Goal: Task Accomplishment & Management: Complete application form

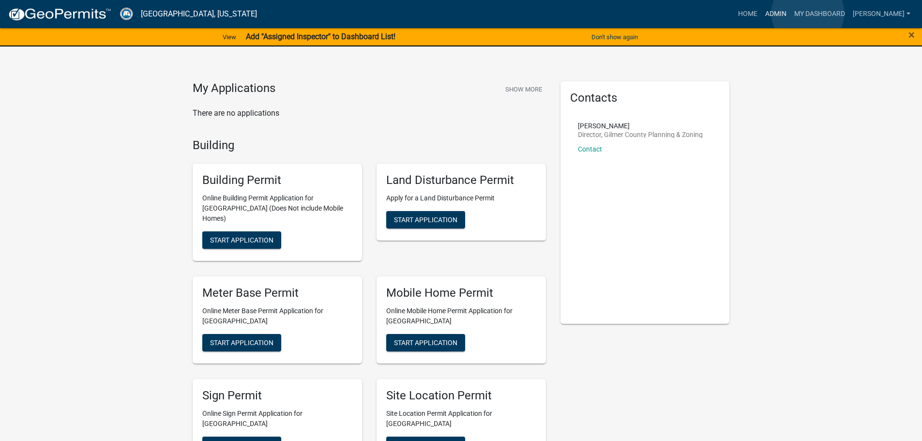
click at [790, 13] on link "Admin" at bounding box center [775, 14] width 29 height 18
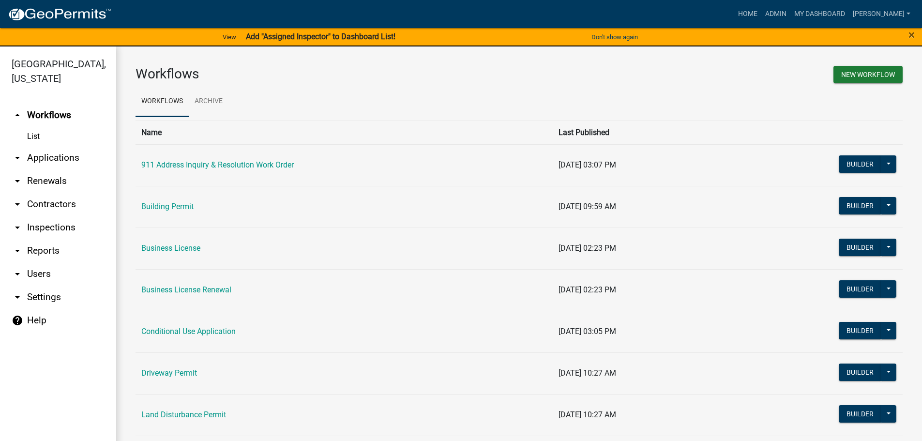
click at [44, 154] on link "arrow_drop_down Applications" at bounding box center [58, 157] width 116 height 23
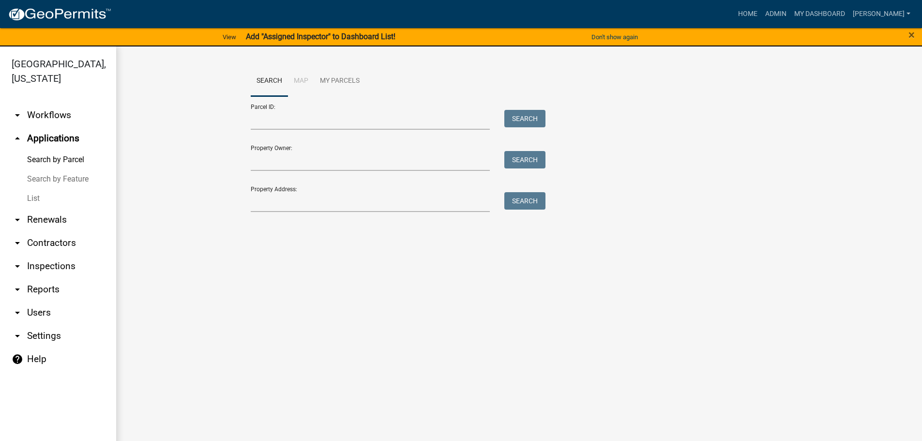
click at [37, 199] on link "List" at bounding box center [58, 198] width 116 height 19
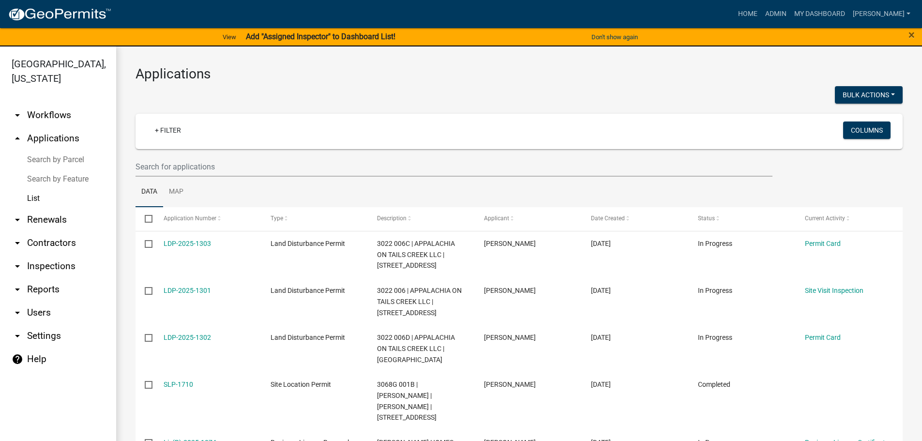
click at [79, 179] on link "Search by Feature" at bounding box center [58, 178] width 116 height 19
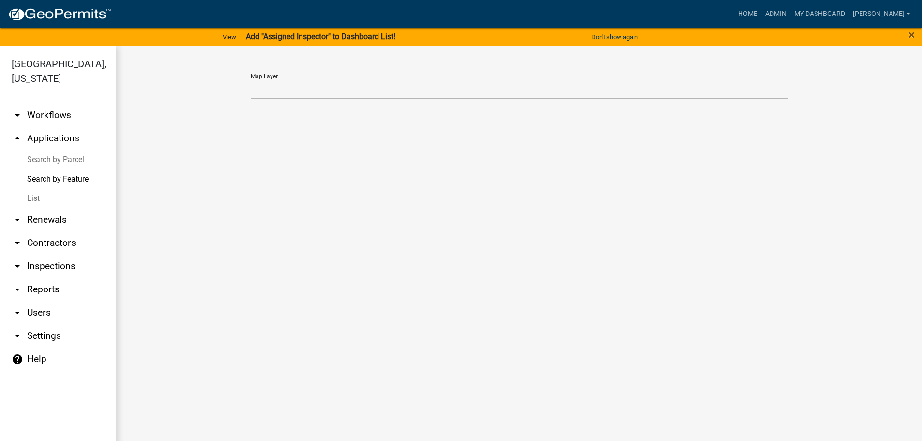
click at [67, 156] on link "Search by Parcel" at bounding box center [58, 159] width 116 height 19
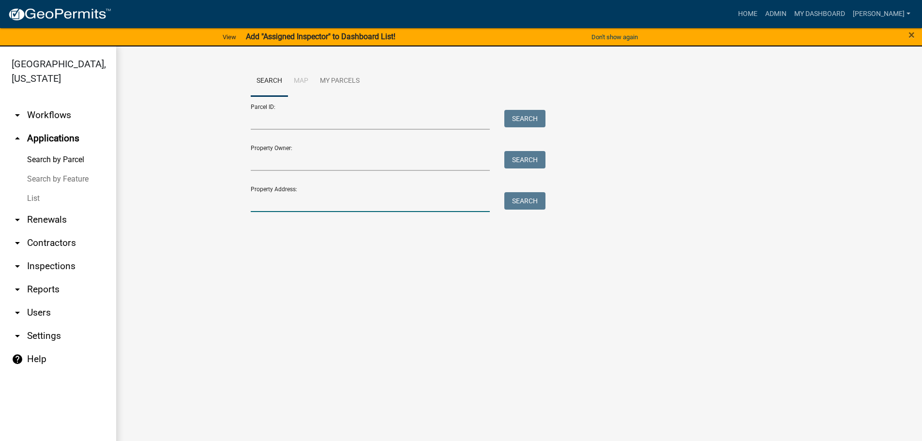
click at [253, 200] on input "Property Address:" at bounding box center [371, 202] width 240 height 20
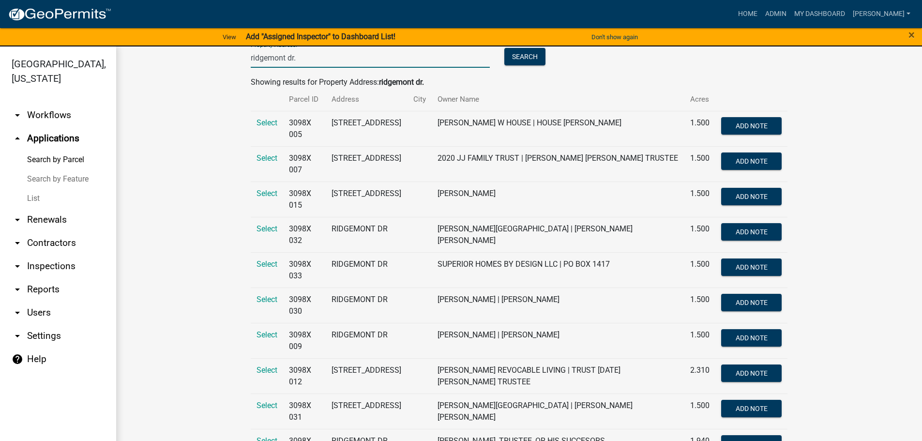
scroll to position [145, 0]
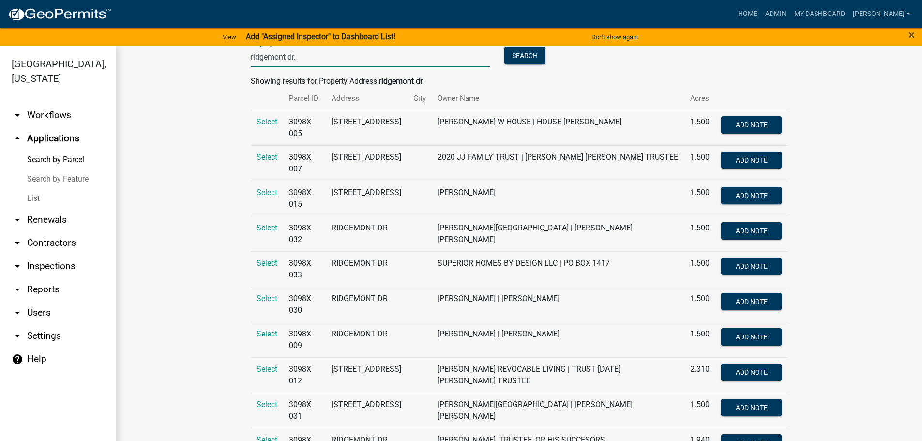
type input "ridgemont dr."
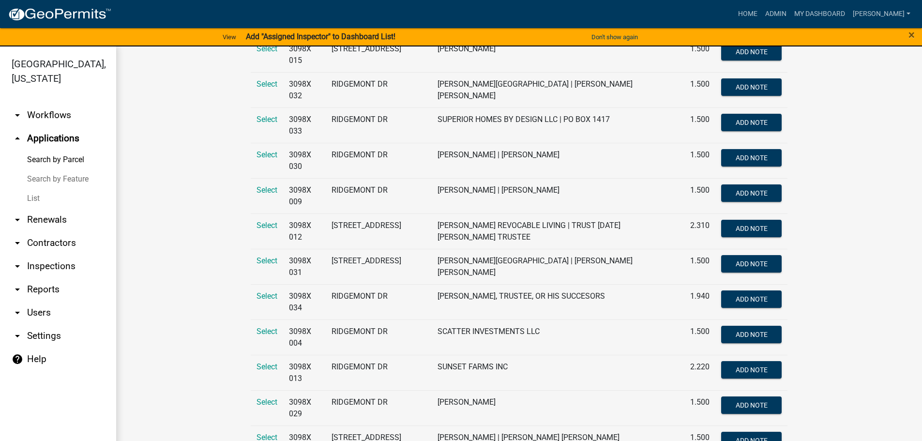
scroll to position [281, 0]
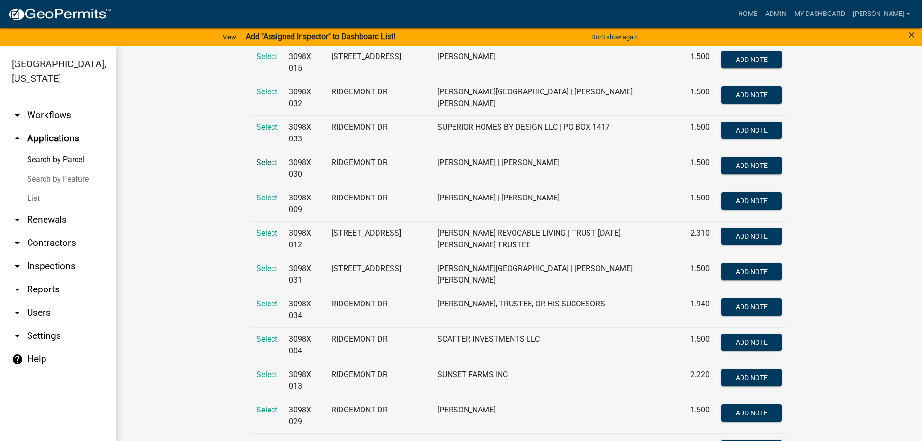
click at [260, 162] on span "Select" at bounding box center [267, 162] width 21 height 9
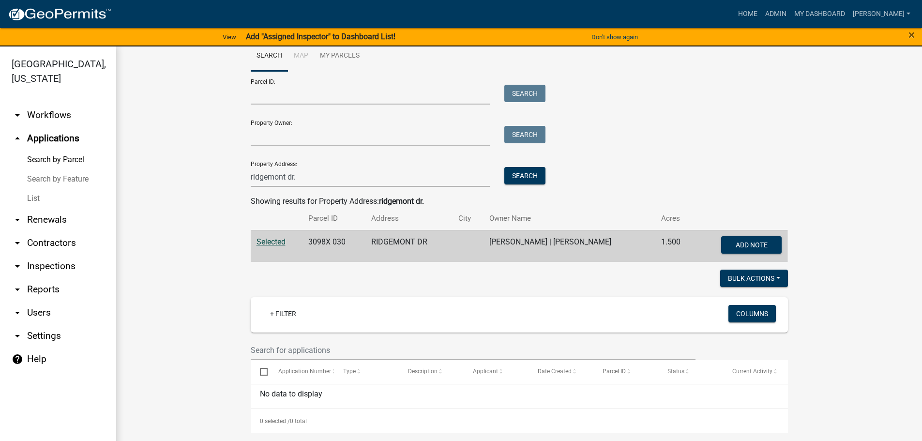
click at [258, 240] on span "Selected" at bounding box center [271, 241] width 29 height 9
drag, startPoint x: 304, startPoint y: 240, endPoint x: 343, endPoint y: 242, distance: 38.8
click at [343, 242] on td "3098X 030" at bounding box center [334, 246] width 63 height 32
copy td "3098X 030"
click at [40, 198] on link "List" at bounding box center [58, 198] width 116 height 19
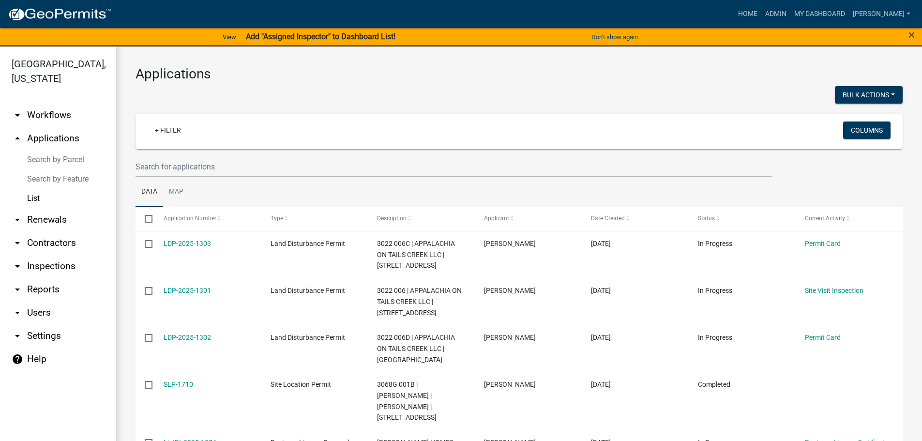
click at [52, 156] on link "Search by Parcel" at bounding box center [58, 159] width 116 height 19
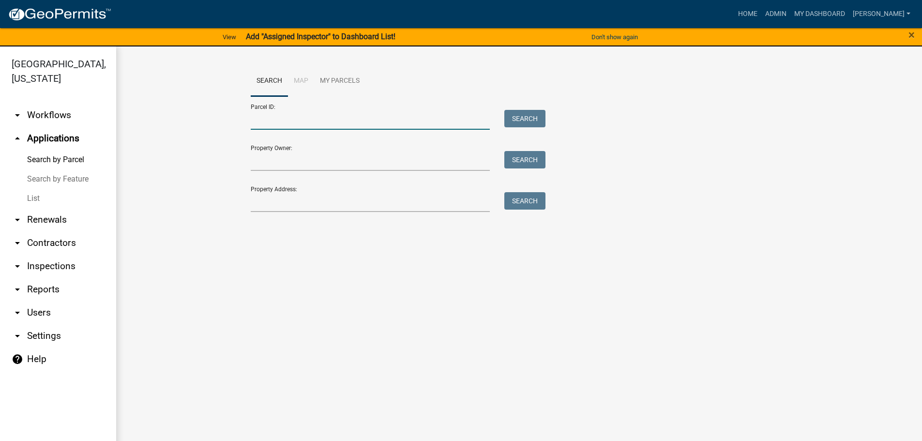
click at [285, 122] on input "Parcel ID:" at bounding box center [371, 120] width 240 height 20
paste input "3098X 030"
type input "3098X 030"
click at [527, 116] on button "Search" at bounding box center [524, 118] width 41 height 17
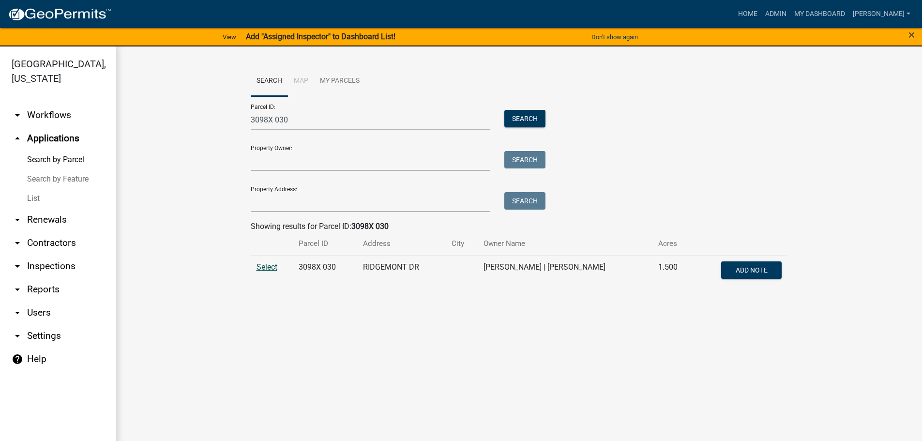
click at [266, 269] on span "Select" at bounding box center [267, 266] width 21 height 9
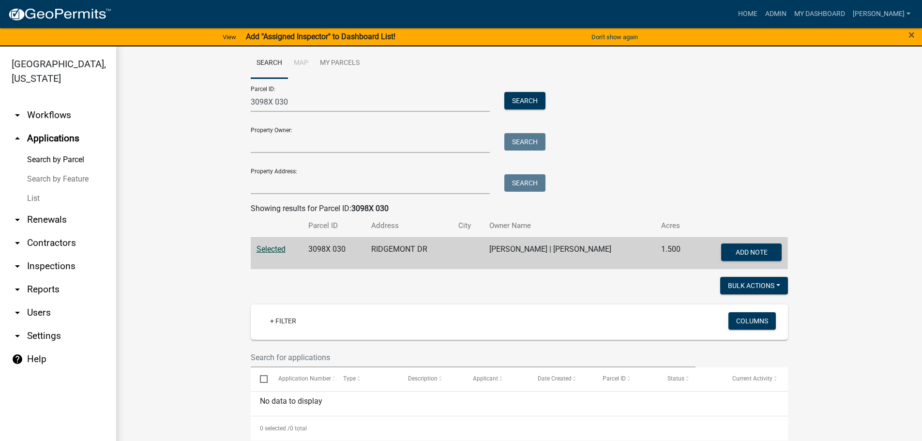
scroll to position [25, 0]
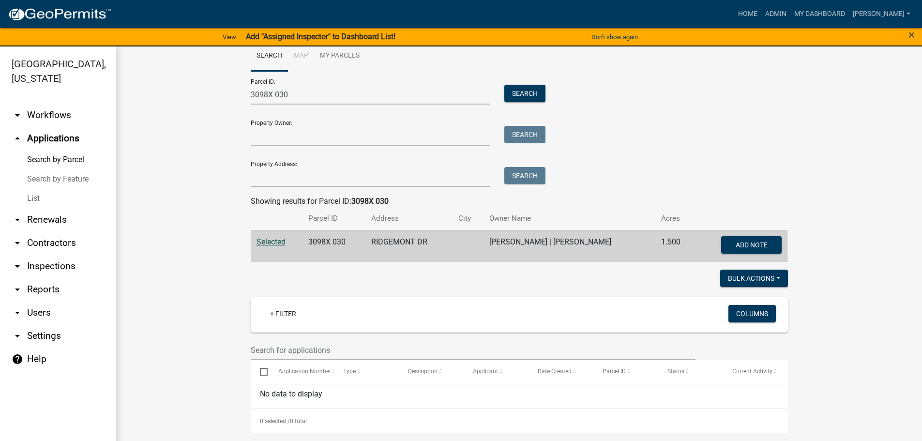
click at [55, 161] on link "Search by Parcel" at bounding box center [58, 159] width 116 height 19
click at [30, 197] on link "List" at bounding box center [58, 198] width 116 height 19
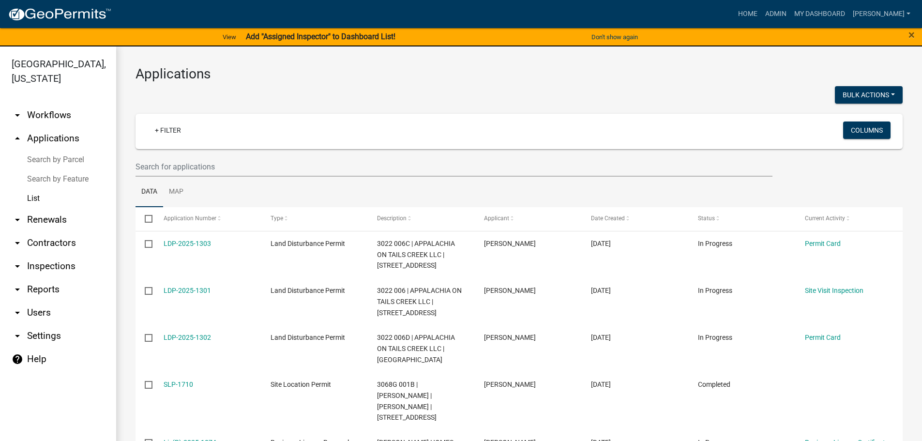
click at [51, 160] on link "Search by Parcel" at bounding box center [58, 159] width 116 height 19
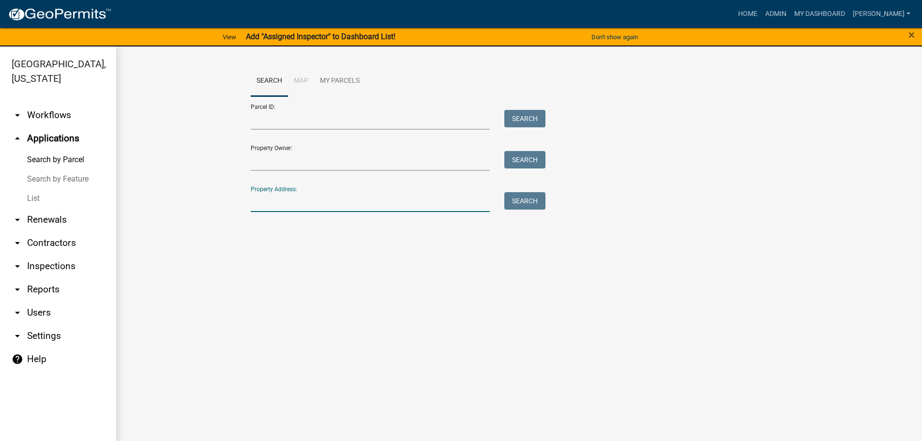
click at [289, 199] on input "Property Address:" at bounding box center [371, 202] width 240 height 20
click at [297, 200] on input "[STREET_ADDRESS]" at bounding box center [371, 202] width 240 height 20
drag, startPoint x: 267, startPoint y: 200, endPoint x: 243, endPoint y: 200, distance: 23.7
click at [243, 200] on div "[STREET_ADDRESS]" at bounding box center [370, 202] width 254 height 20
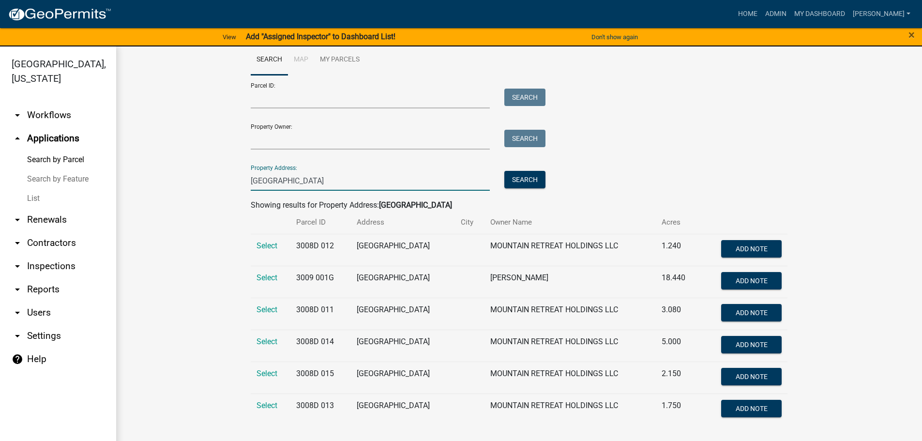
scroll to position [12, 0]
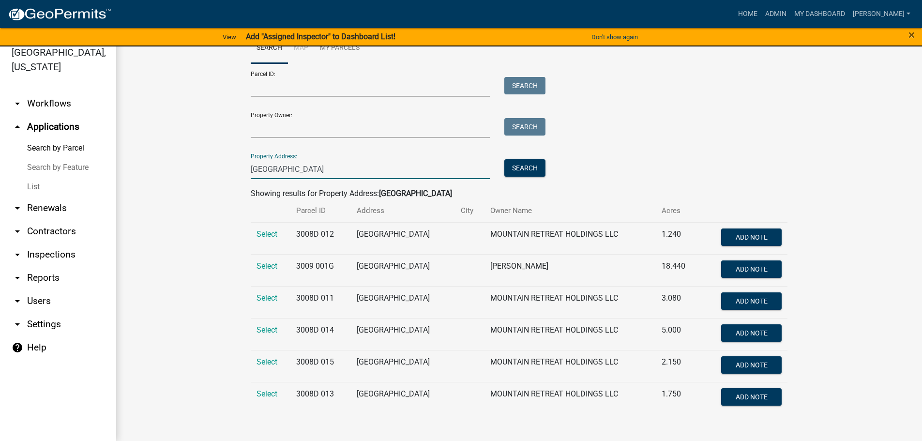
type input "[GEOGRAPHIC_DATA]"
click at [268, 330] on span "Select" at bounding box center [267, 329] width 21 height 9
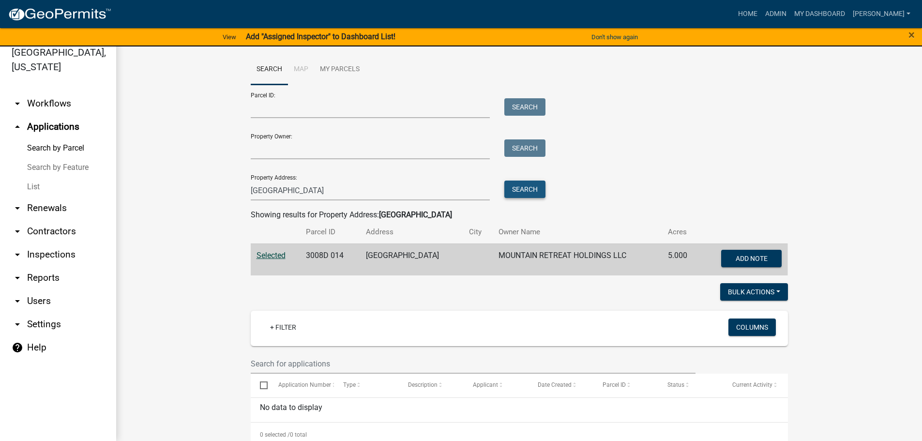
click at [528, 188] on button "Search" at bounding box center [524, 189] width 41 height 17
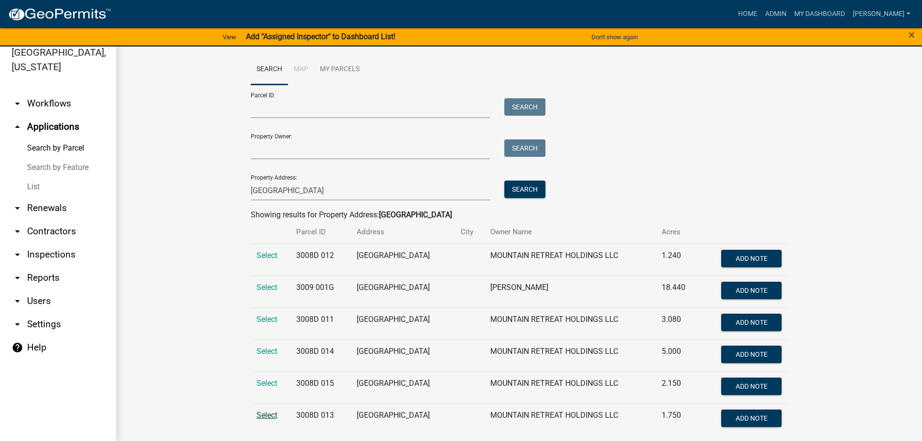
click at [265, 416] on span "Select" at bounding box center [267, 414] width 21 height 9
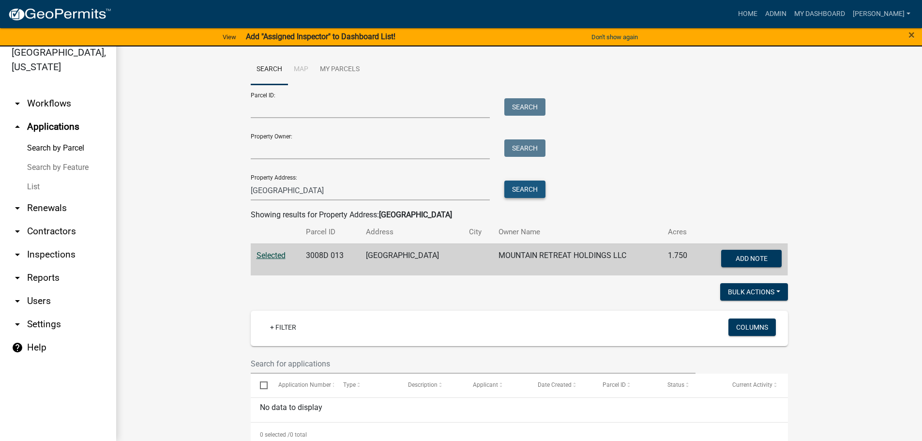
click at [516, 191] on button "Search" at bounding box center [524, 189] width 41 height 17
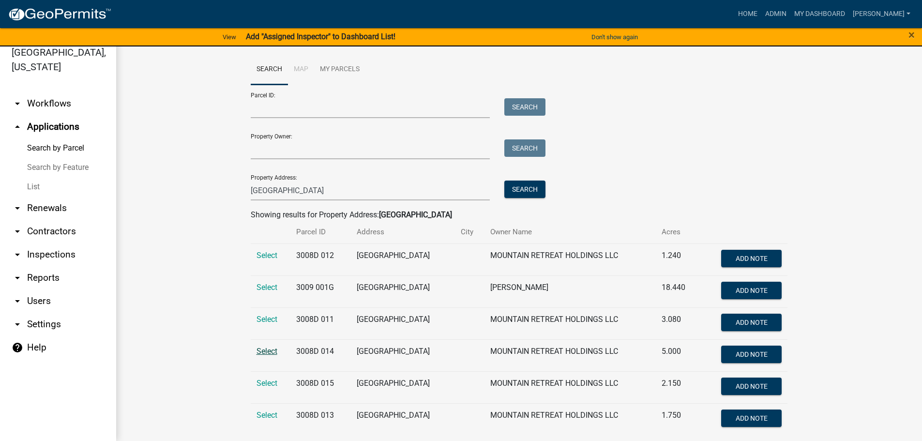
click at [265, 352] on span "Select" at bounding box center [267, 351] width 21 height 9
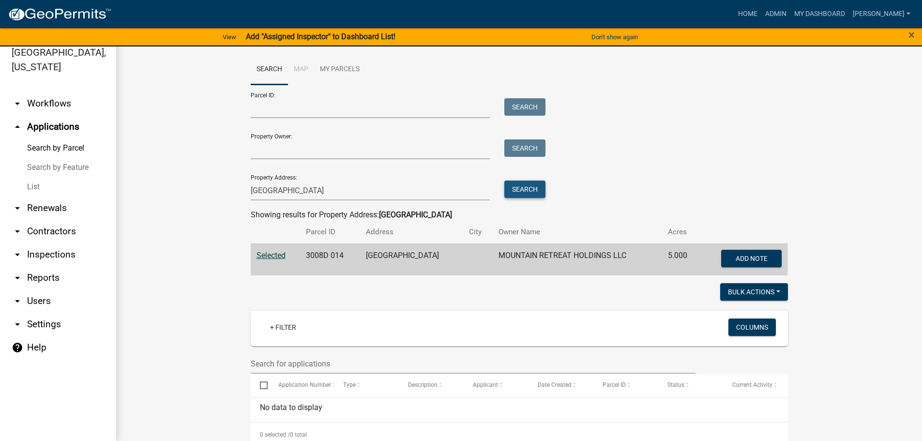
click at [523, 185] on button "Search" at bounding box center [524, 189] width 41 height 17
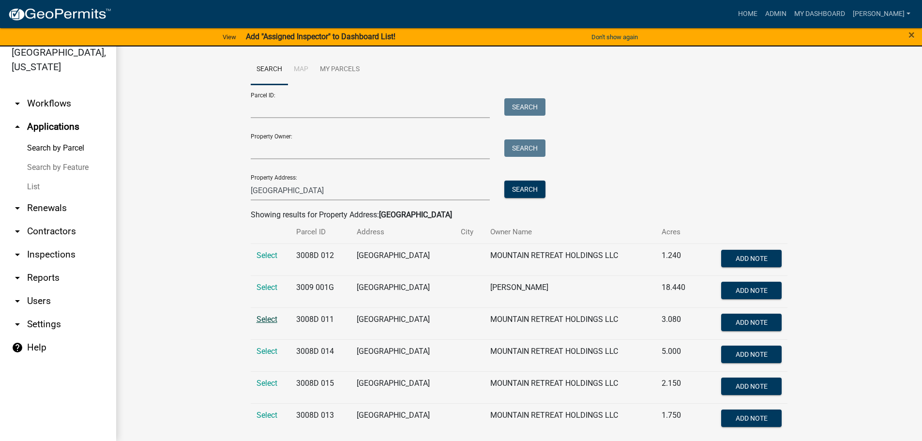
click at [258, 321] on span "Select" at bounding box center [267, 319] width 21 height 9
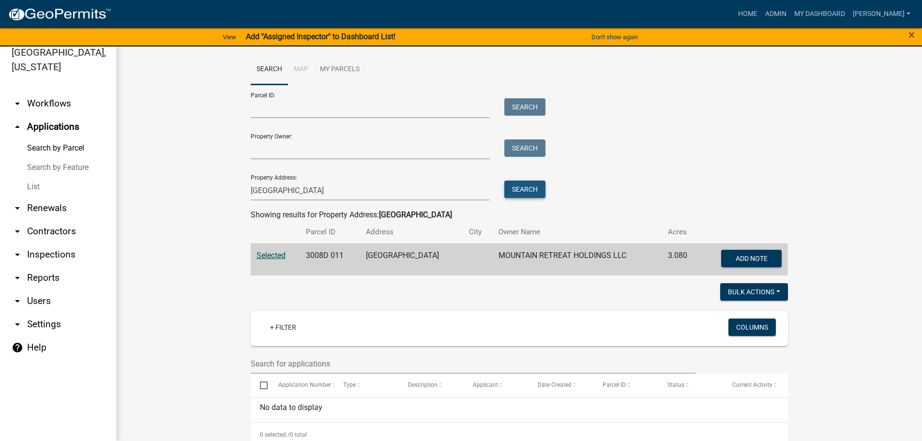
click at [536, 189] on button "Search" at bounding box center [524, 189] width 41 height 17
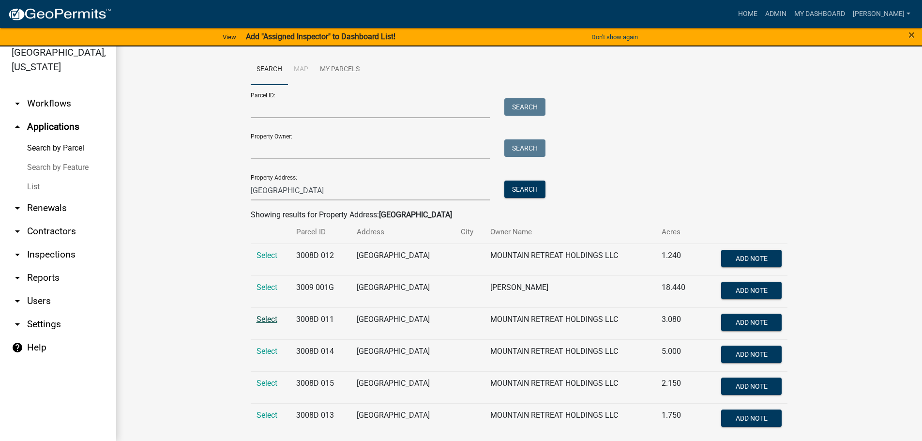
click at [264, 318] on span "Select" at bounding box center [267, 319] width 21 height 9
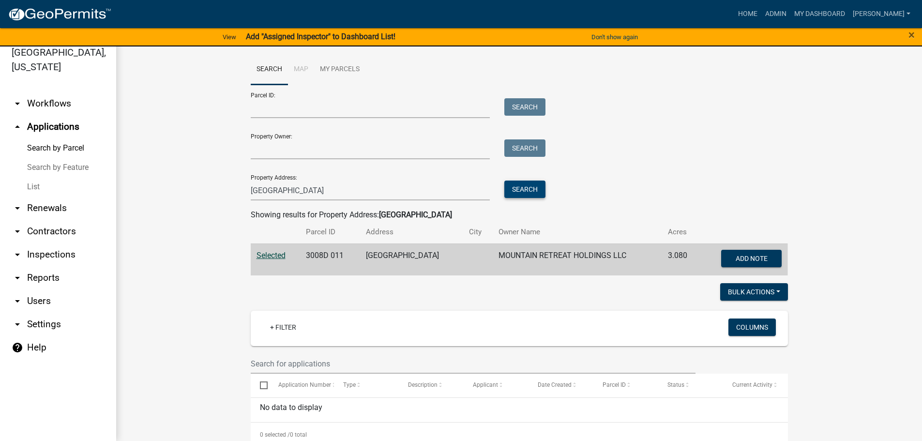
click at [515, 187] on button "Search" at bounding box center [524, 189] width 41 height 17
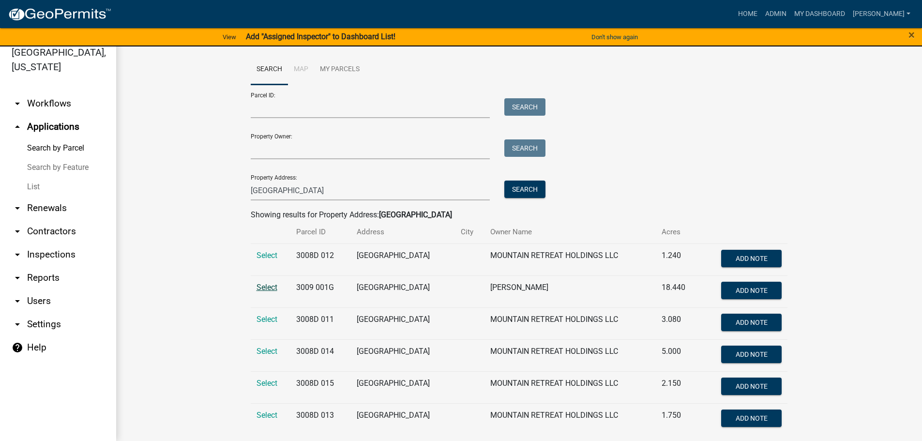
click at [258, 288] on span "Select" at bounding box center [267, 287] width 21 height 9
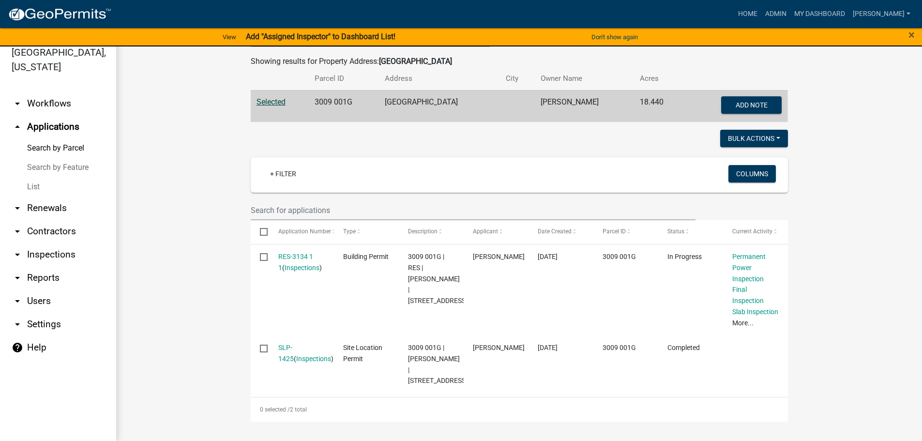
scroll to position [175, 0]
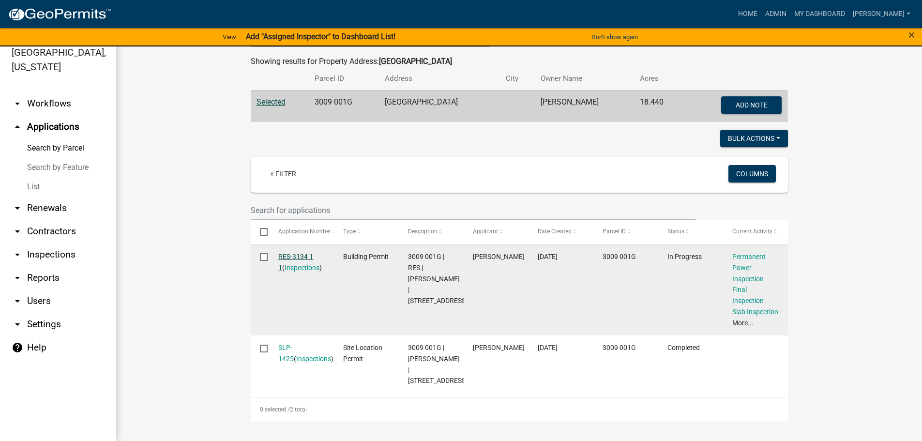
click at [288, 253] on link "RES-3134 1 1" at bounding box center [295, 262] width 35 height 19
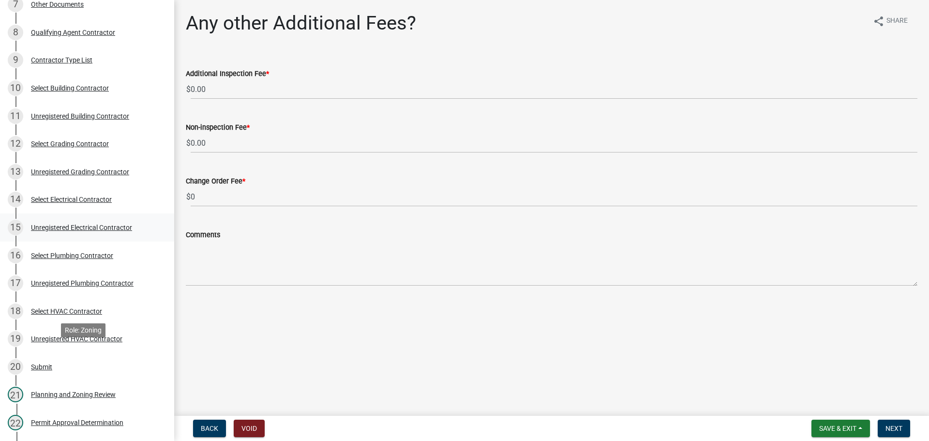
scroll to position [339, 0]
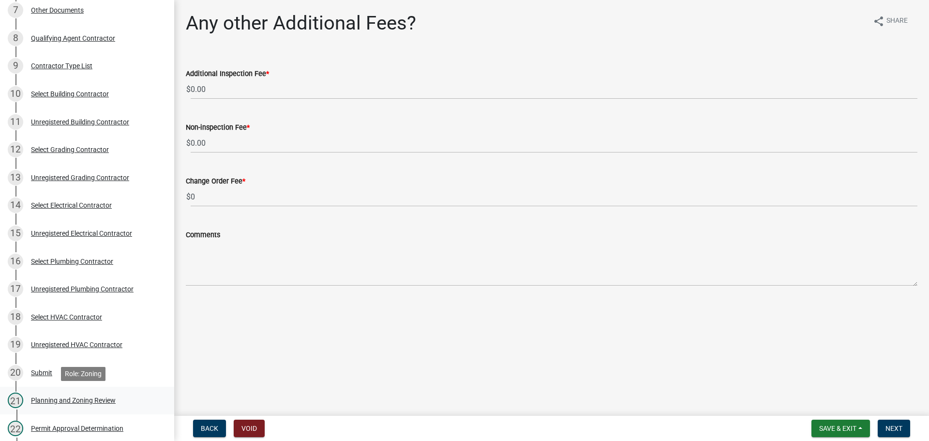
click at [102, 400] on div "Planning and Zoning Review" at bounding box center [73, 400] width 85 height 7
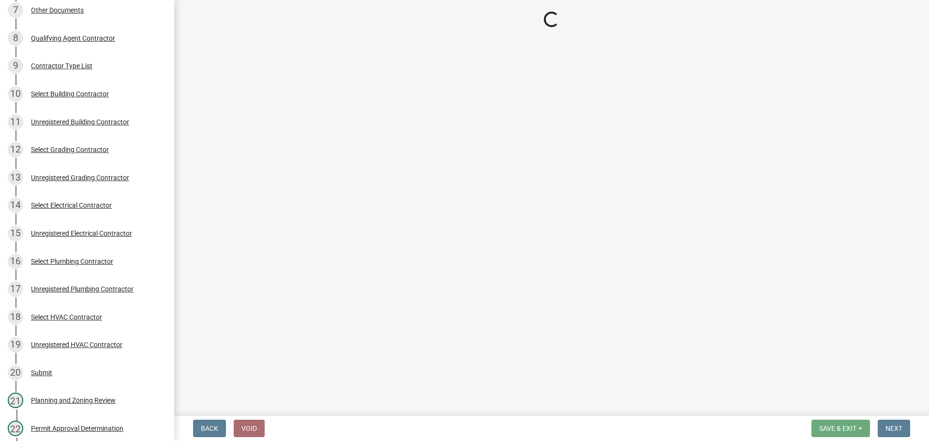
select select "b5c39336-92b9-49ce-a0a5-4e9e9babf743"
select select "f66b4cef-93c9-440c-84d8-a2c8d35cb7c1"
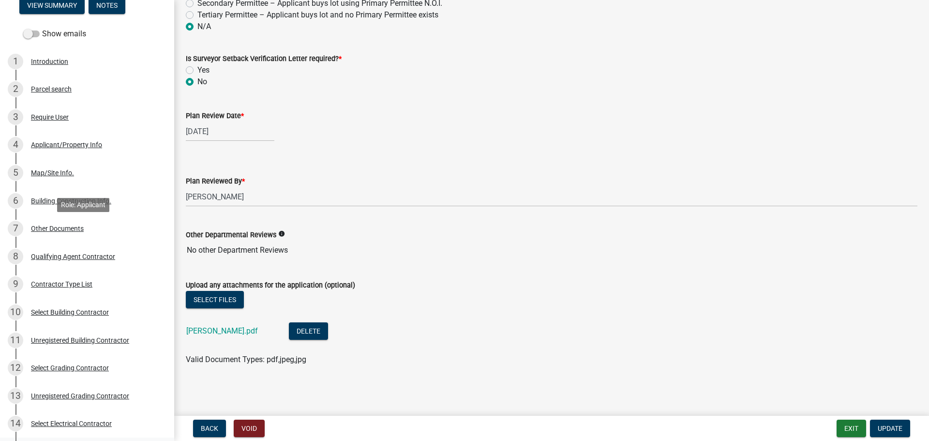
scroll to position [97, 0]
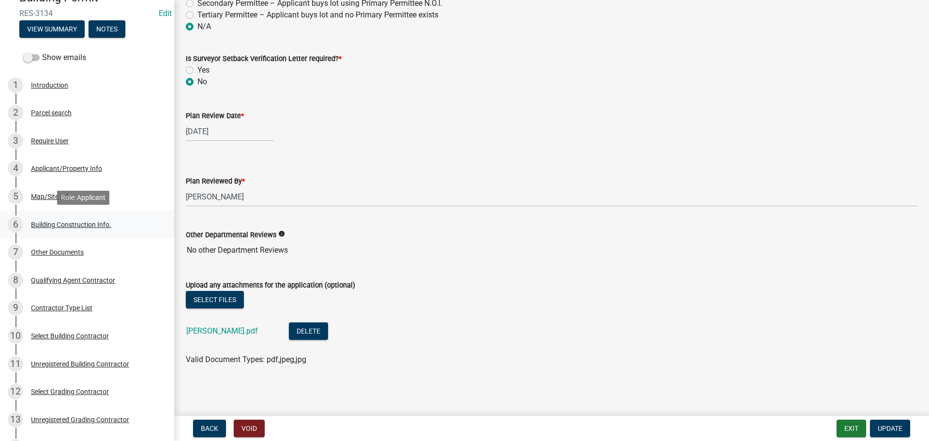
click at [64, 224] on div "Building Construction Info." at bounding box center [71, 224] width 80 height 7
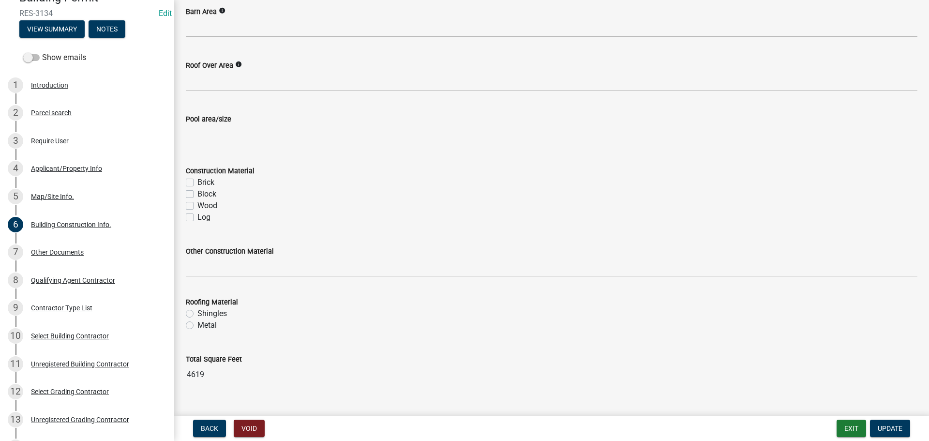
scroll to position [796, 0]
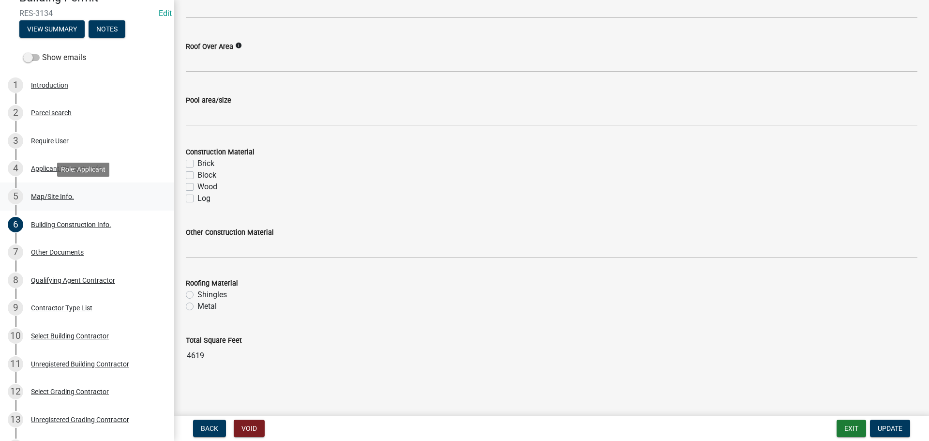
click at [67, 196] on div "Map/Site Info." at bounding box center [52, 196] width 43 height 7
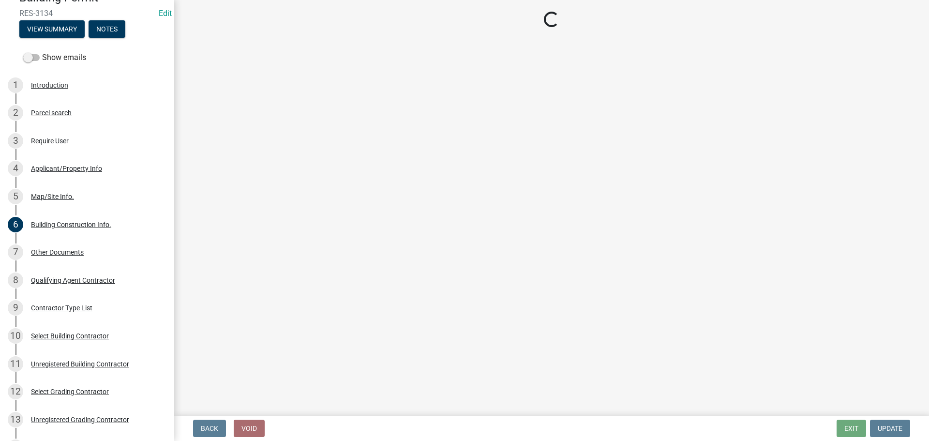
select select "6d3c22a4-bb85-4608-b1e4-8a8b34b9a216"
select select "92a37e23-3b7d-408e-b3c7-0afbe39b0942"
select select "c9feaa94-b03b-4165-97cf-90fdf63947c5"
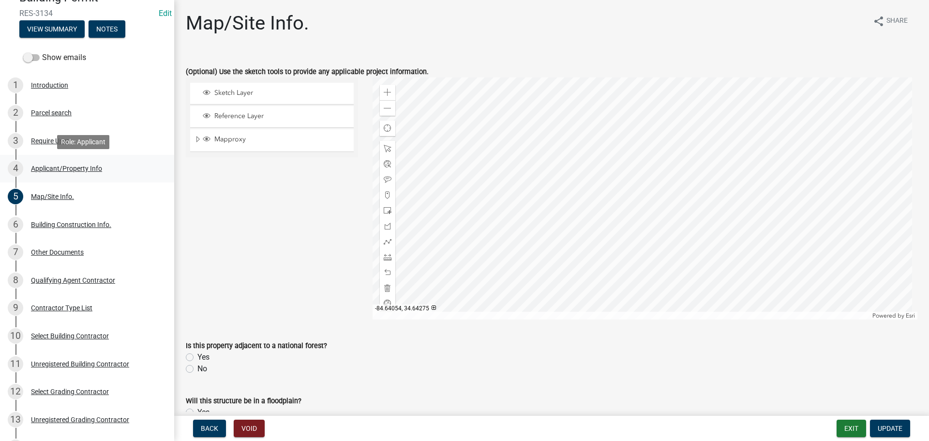
click at [72, 170] on div "Applicant/Property Info" at bounding box center [66, 168] width 71 height 7
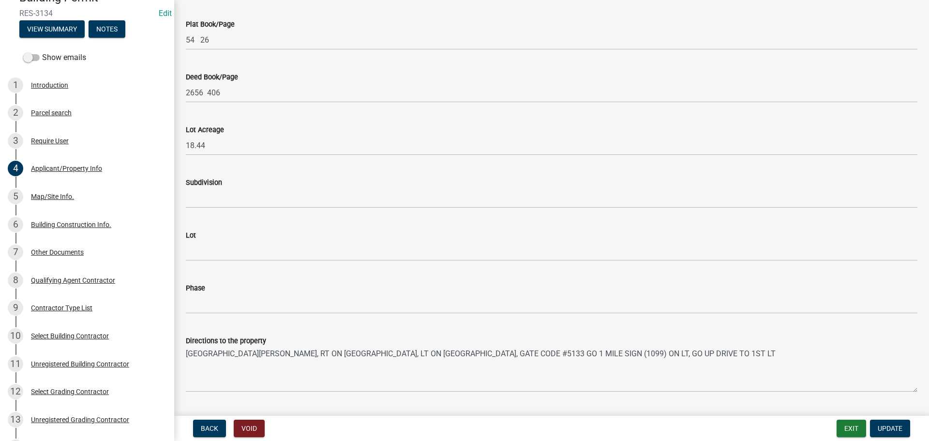
scroll to position [945, 0]
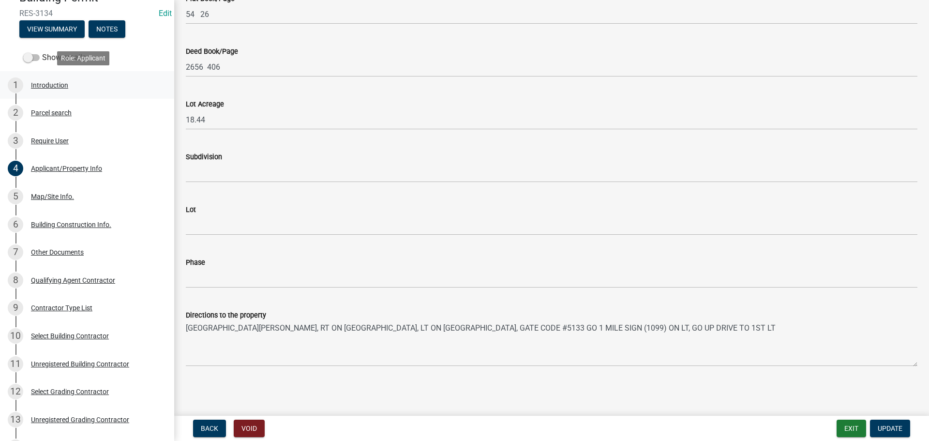
click at [55, 82] on div "Introduction" at bounding box center [49, 85] width 37 height 7
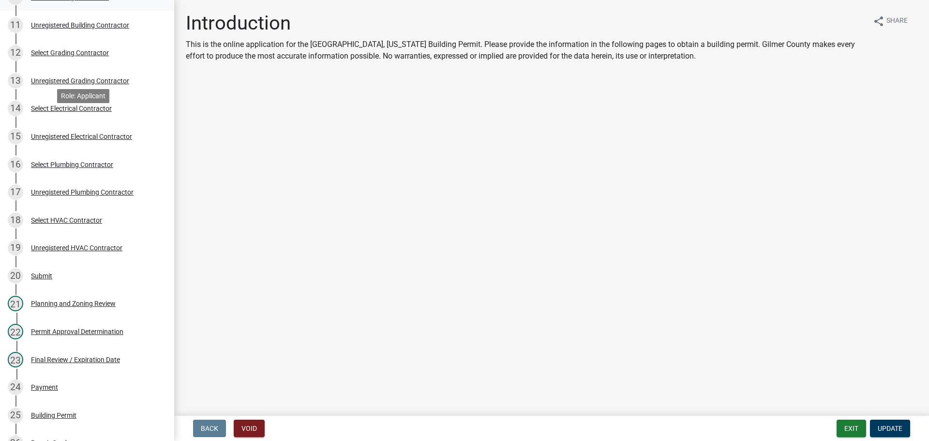
scroll to position [532, 0]
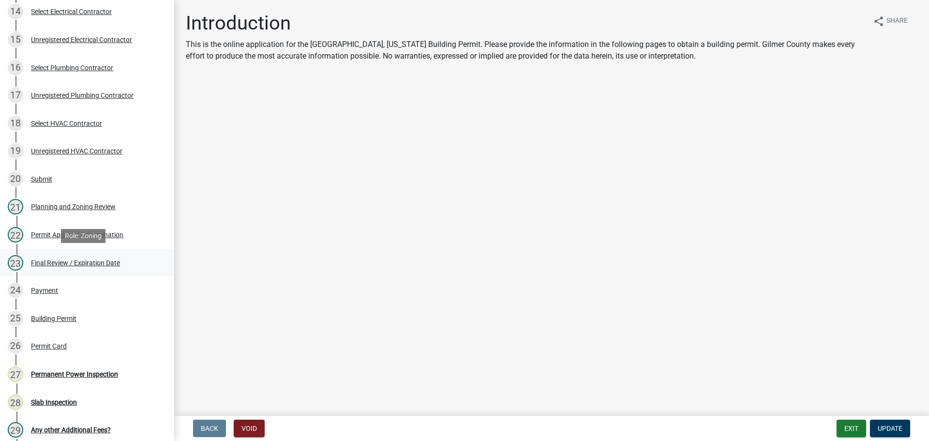
click at [107, 261] on div "Final Review / Expiration Date" at bounding box center [75, 262] width 89 height 7
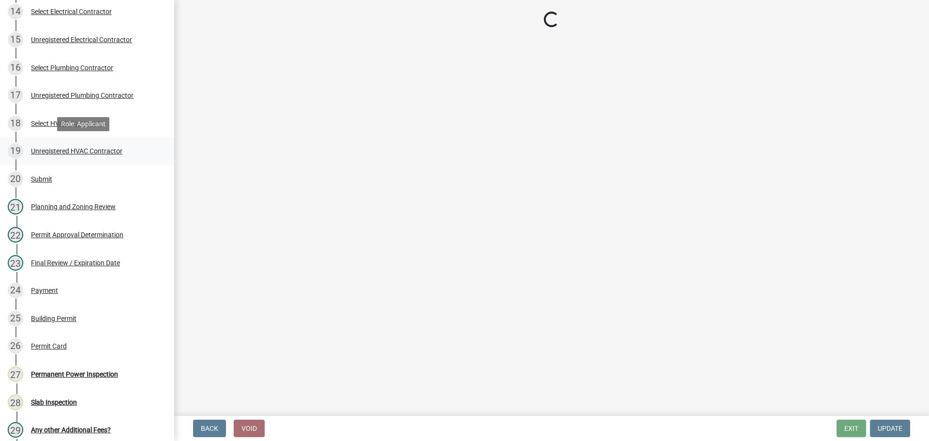
select select "f66b4cef-93c9-440c-84d8-a2c8d35cb7c1"
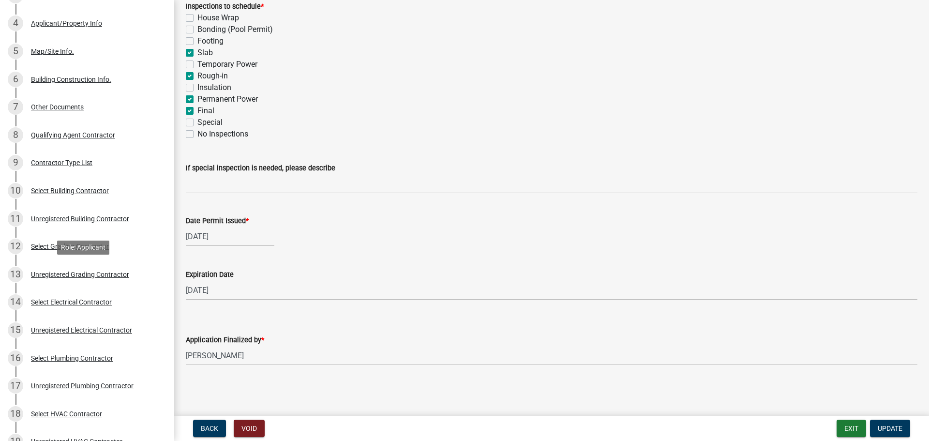
scroll to position [0, 0]
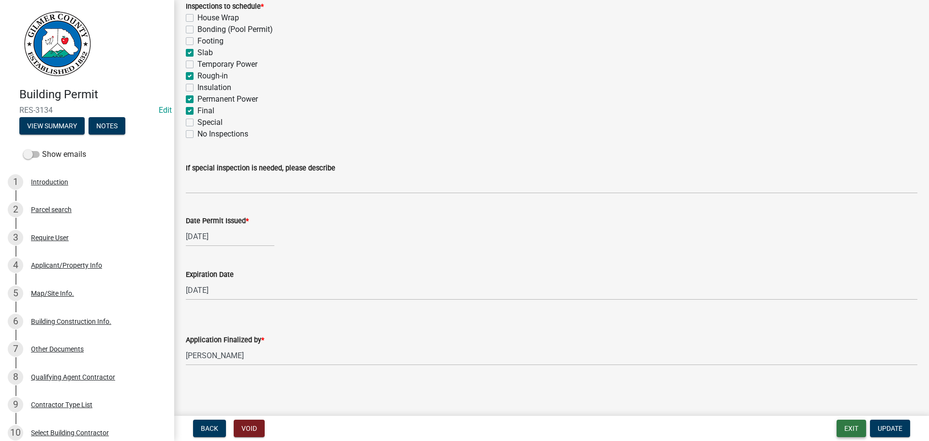
click at [856, 428] on button "Exit" at bounding box center [852, 428] width 30 height 17
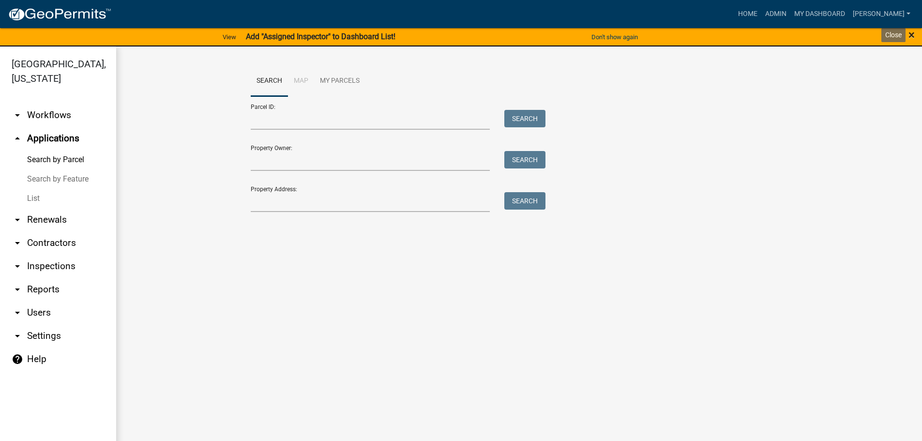
click at [913, 35] on span "×" at bounding box center [912, 35] width 6 height 14
